Goal: Transaction & Acquisition: Book appointment/travel/reservation

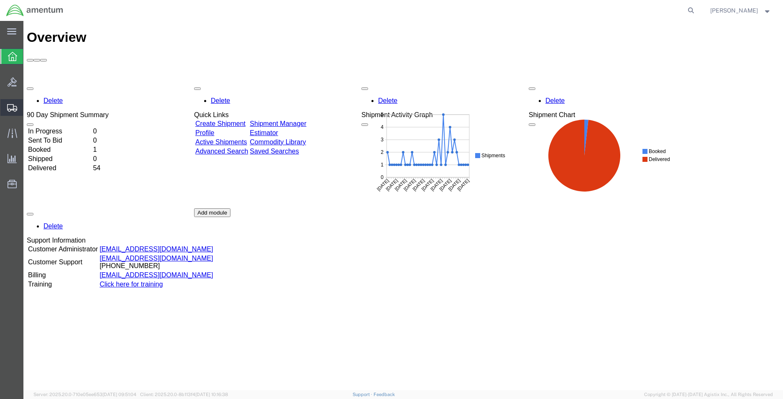
click at [0, 0] on span "Shipment Manager" at bounding box center [0, 0] width 0 height 0
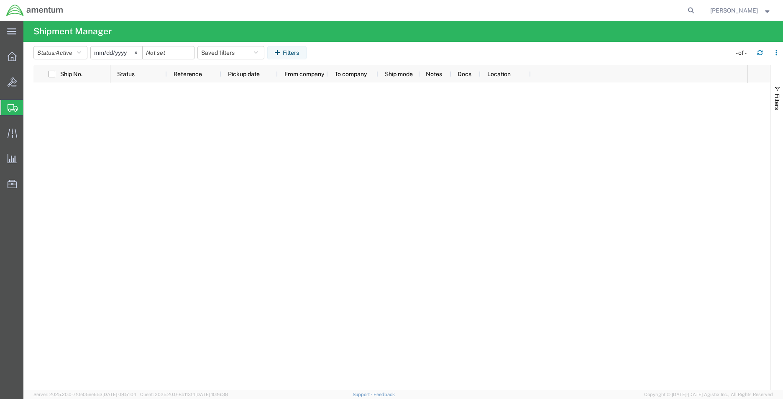
click at [0, 0] on span "Shipment Manager" at bounding box center [0, 0] width 0 height 0
click at [20, 61] on div at bounding box center [11, 56] width 23 height 17
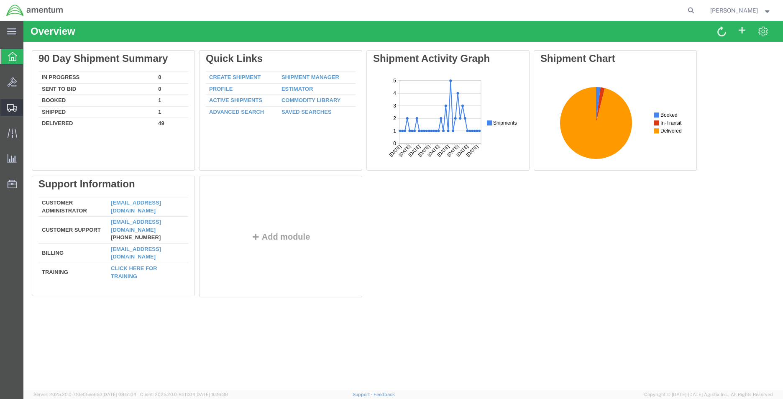
click at [0, 0] on span "Shipment Manager" at bounding box center [0, 0] width 0 height 0
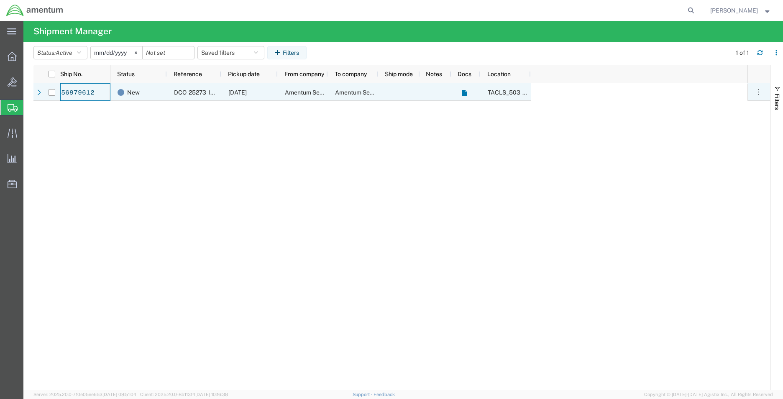
click at [95, 89] on div "56979612" at bounding box center [85, 92] width 50 height 18
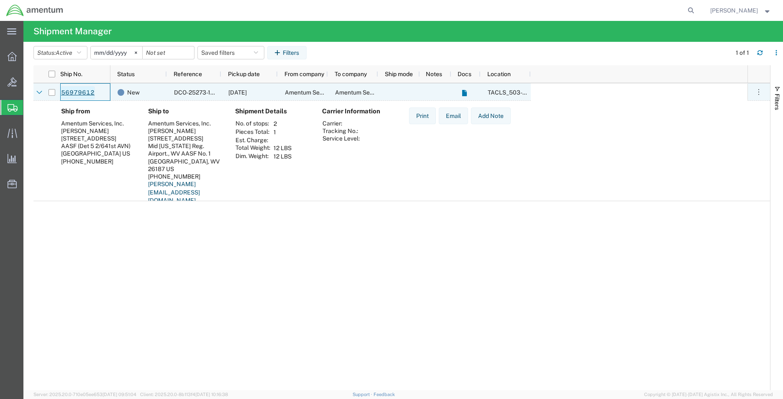
click at [90, 89] on link "56979612" at bounding box center [78, 92] width 34 height 13
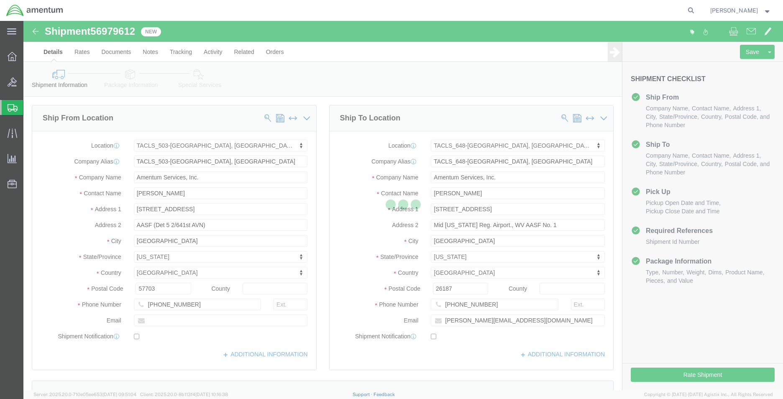
select select "42687"
select select "42723"
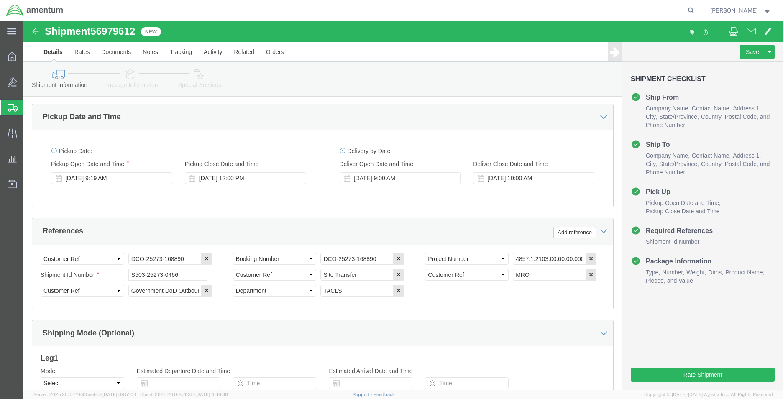
scroll to position [293, 0]
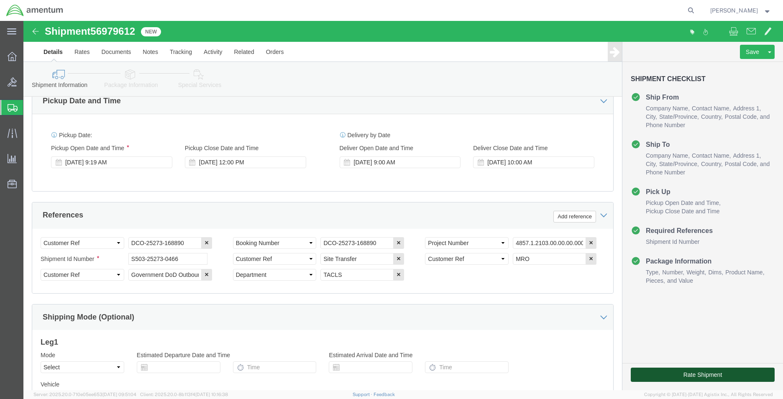
click button "Rate Shipment"
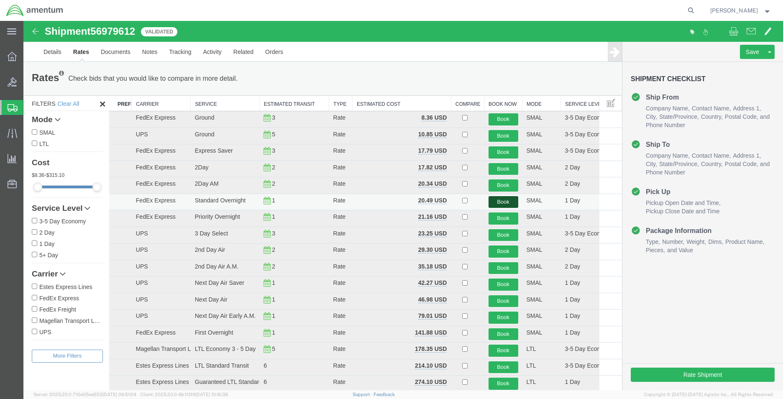
click at [501, 199] on button "Book" at bounding box center [504, 202] width 30 height 12
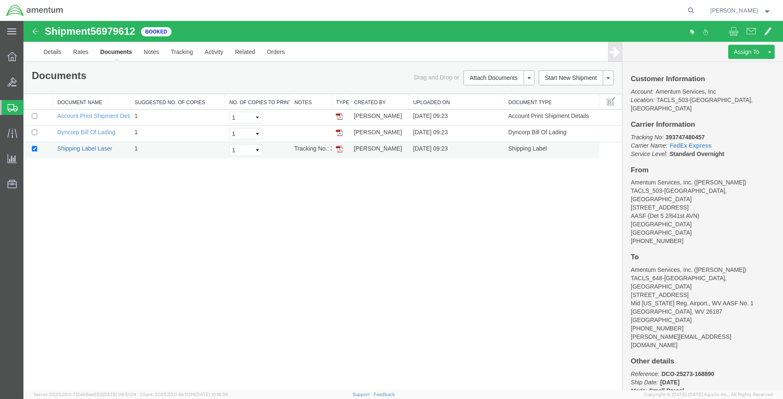
click at [65, 147] on link "Shipping Label Laser" at bounding box center [84, 148] width 55 height 7
click at [0, 0] on span "Shipment Manager" at bounding box center [0, 0] width 0 height 0
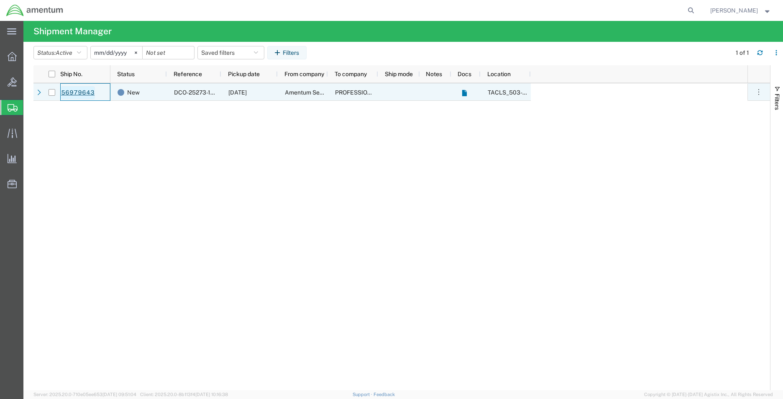
click at [83, 92] on link "56979643" at bounding box center [78, 92] width 34 height 13
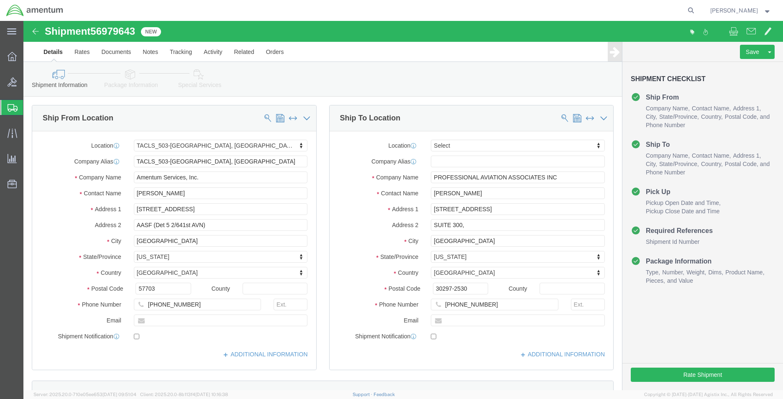
select select "42687"
select select
click button "Rate Shipment"
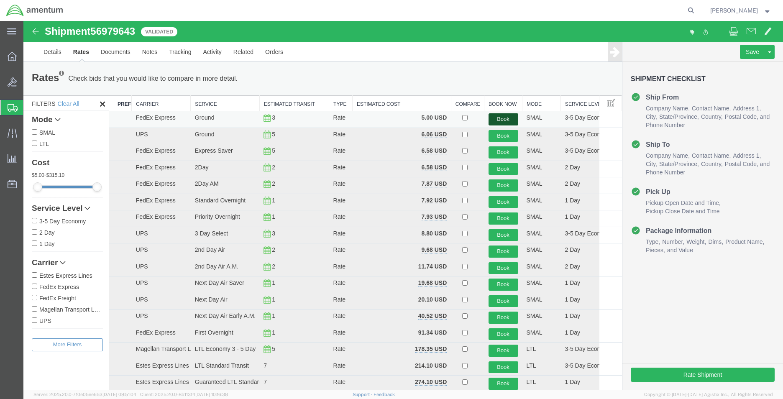
click at [507, 116] on button "Book" at bounding box center [504, 119] width 30 height 12
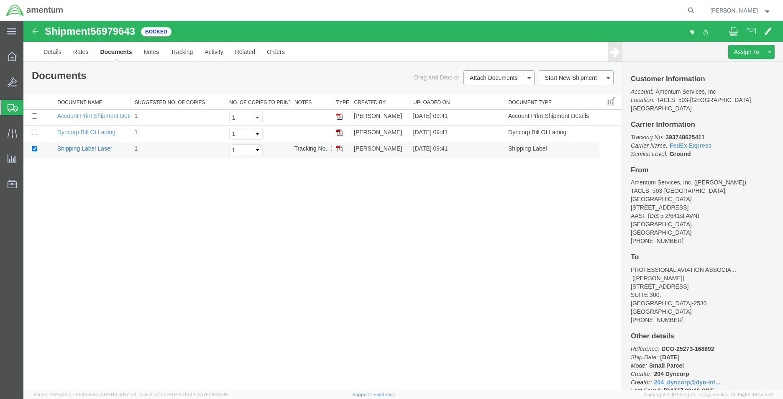
click at [82, 148] on link "Shipping Label Laser" at bounding box center [84, 148] width 55 height 7
